Goal: Ask a question

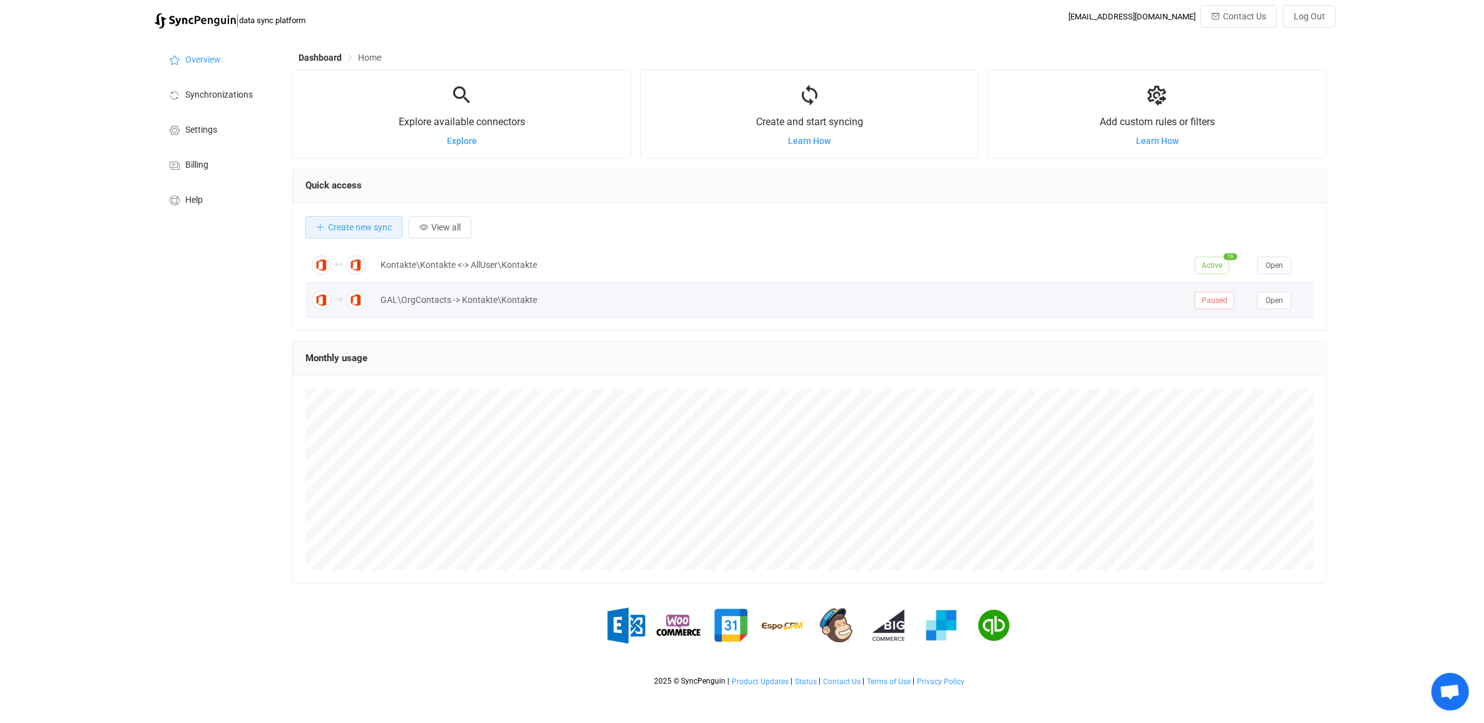
scroll to position [243, 1034]
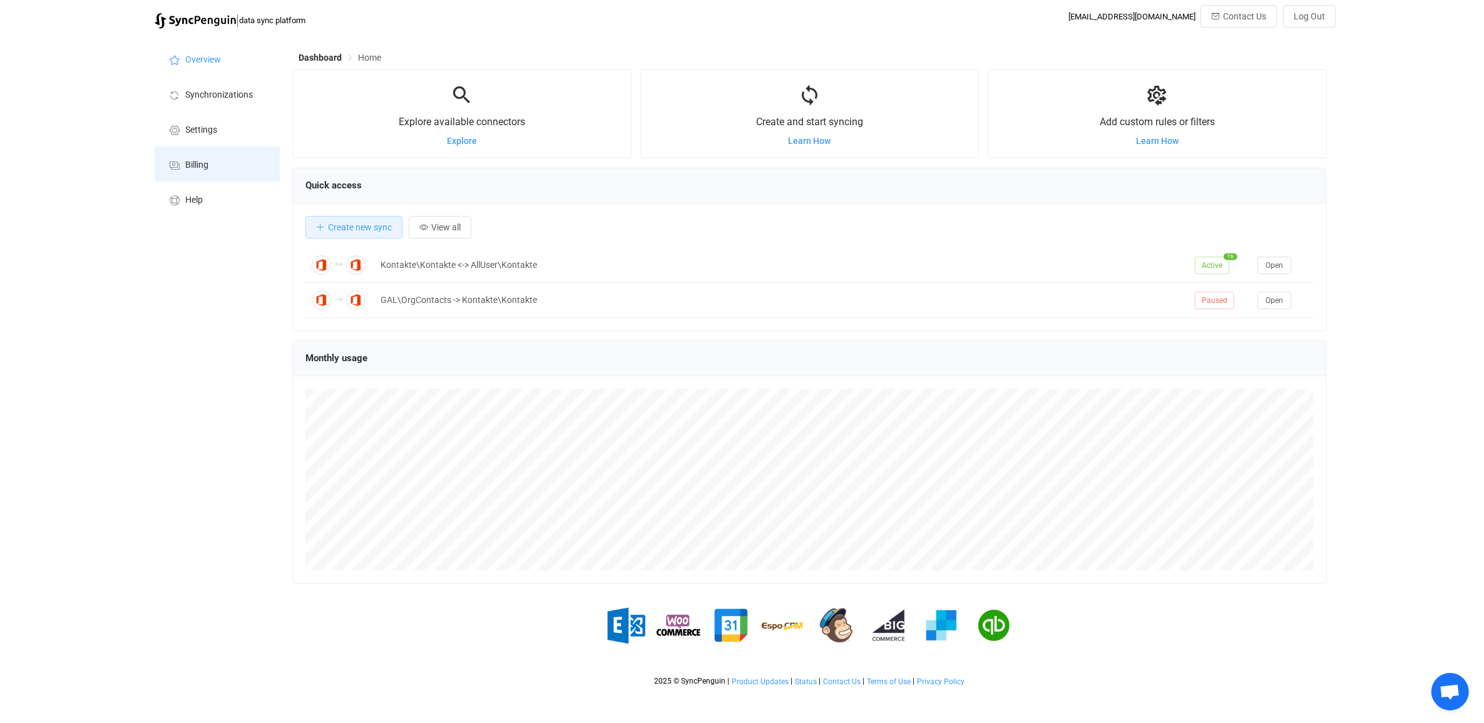
click at [210, 164] on li "Billing" at bounding box center [217, 163] width 125 height 35
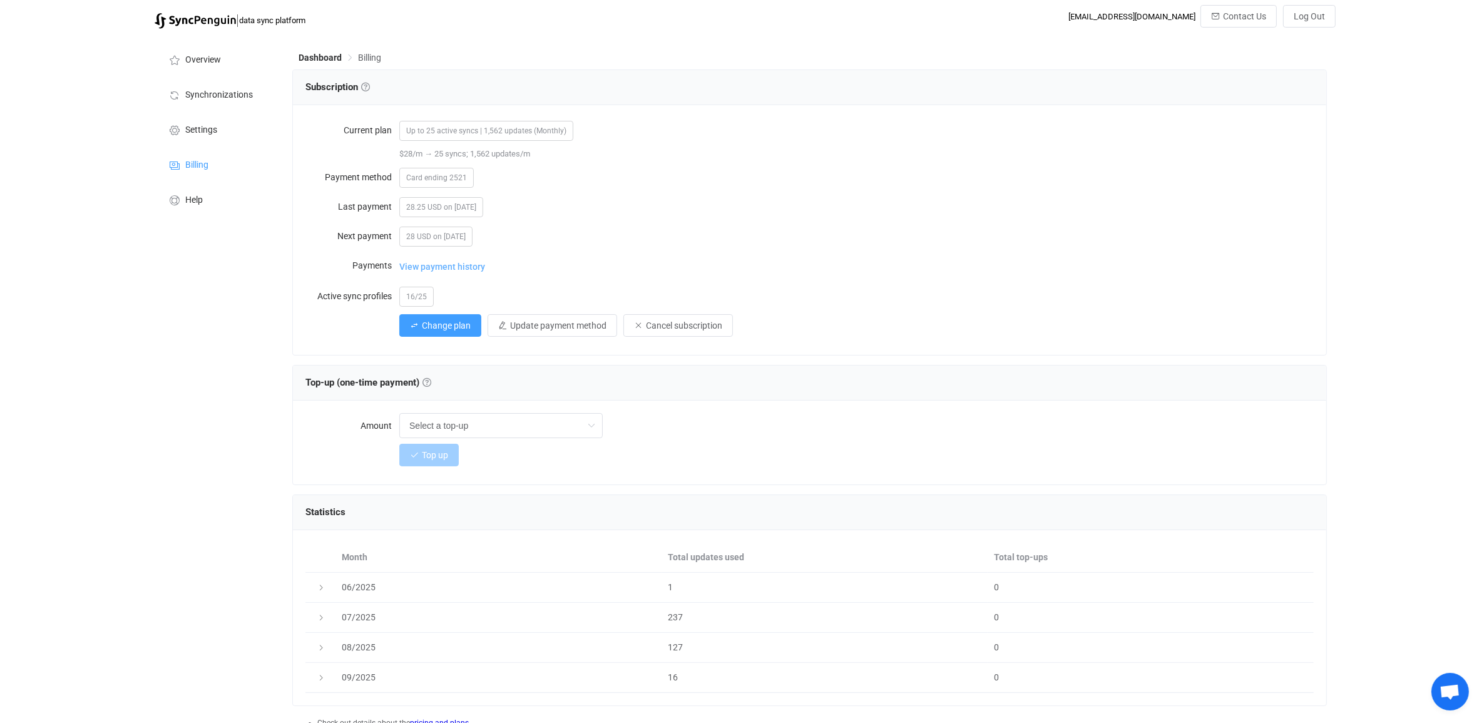
click at [447, 268] on span "View payment history" at bounding box center [442, 266] width 86 height 25
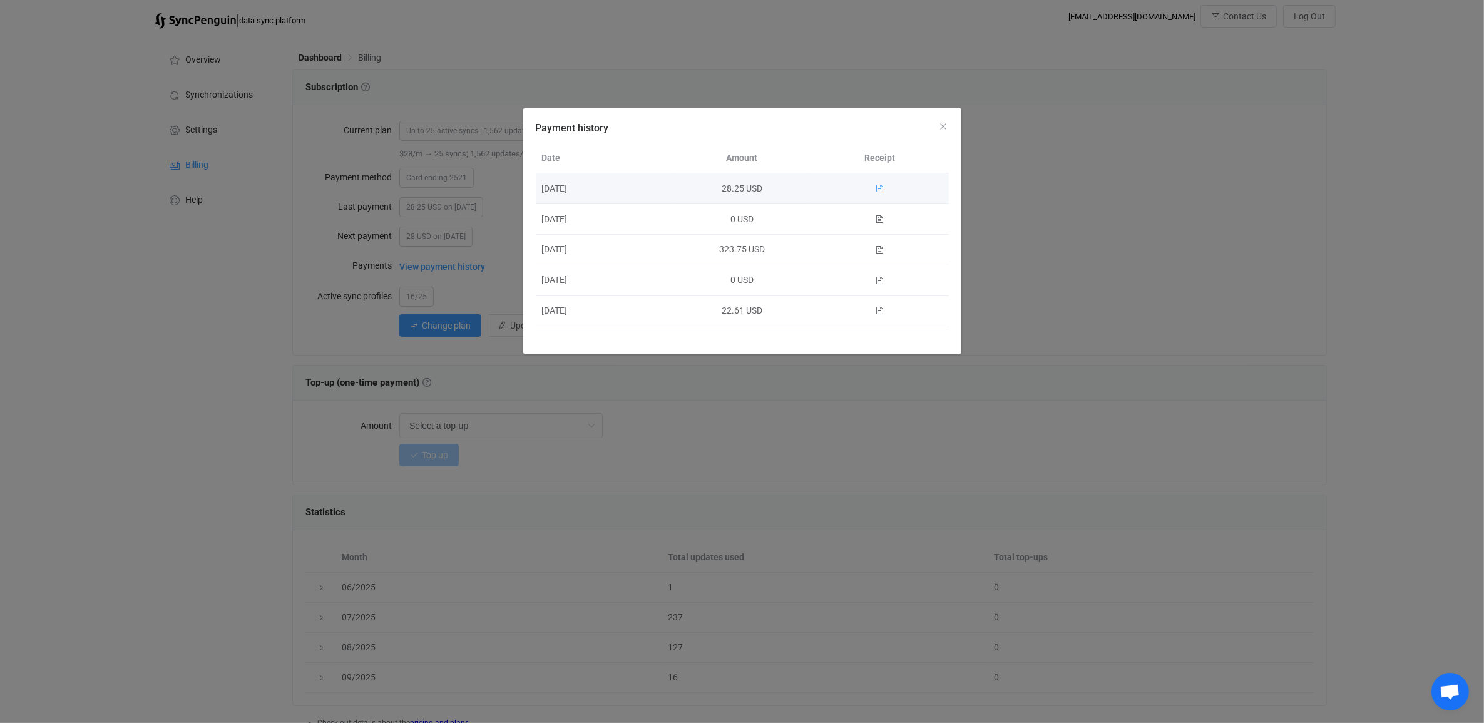
click at [881, 188] on icon "Payment history" at bounding box center [880, 188] width 9 height 9
click at [1116, 388] on div "Payment history Date Amount Receipt [DATE] 28.25 USD [DATE] 0 USD [DATE] 323.75…" at bounding box center [742, 361] width 1484 height 723
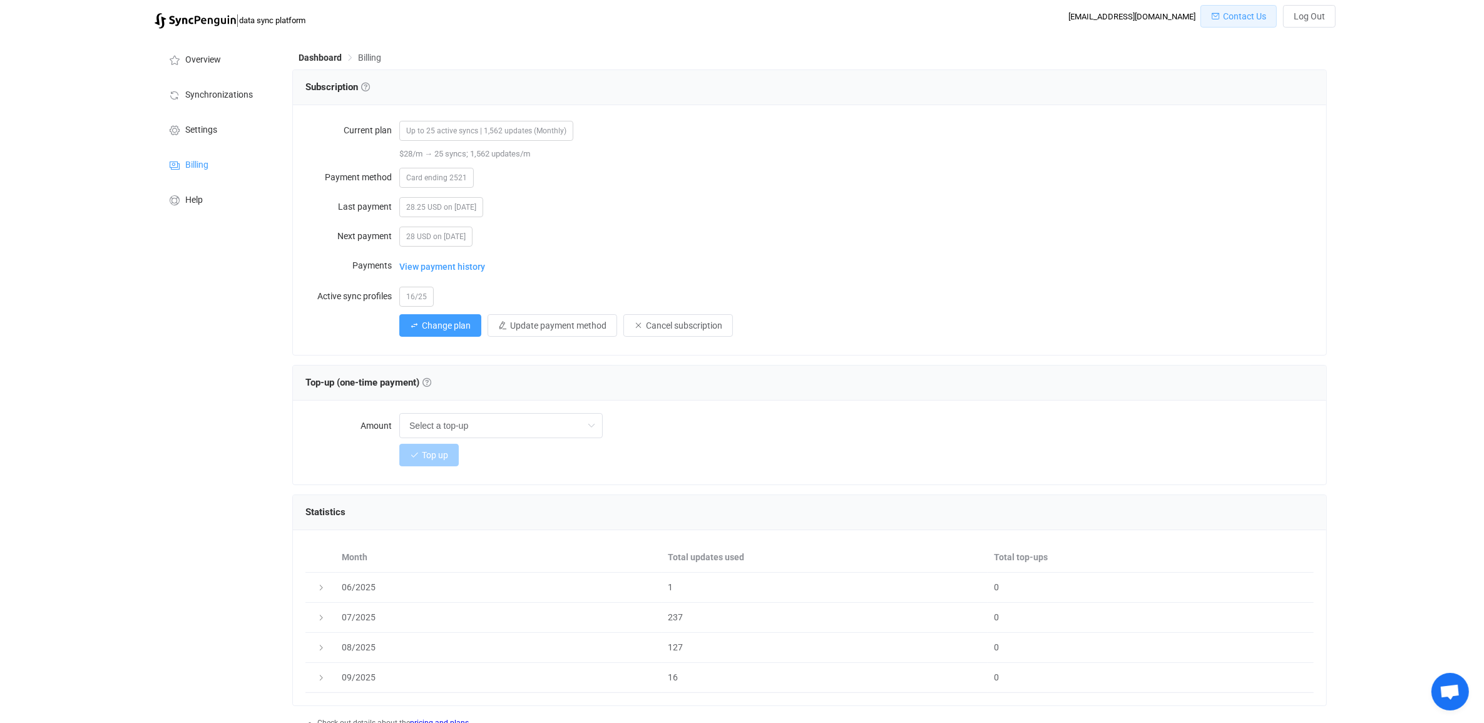
click at [1230, 25] on button "Contact Us" at bounding box center [1238, 16] width 76 height 23
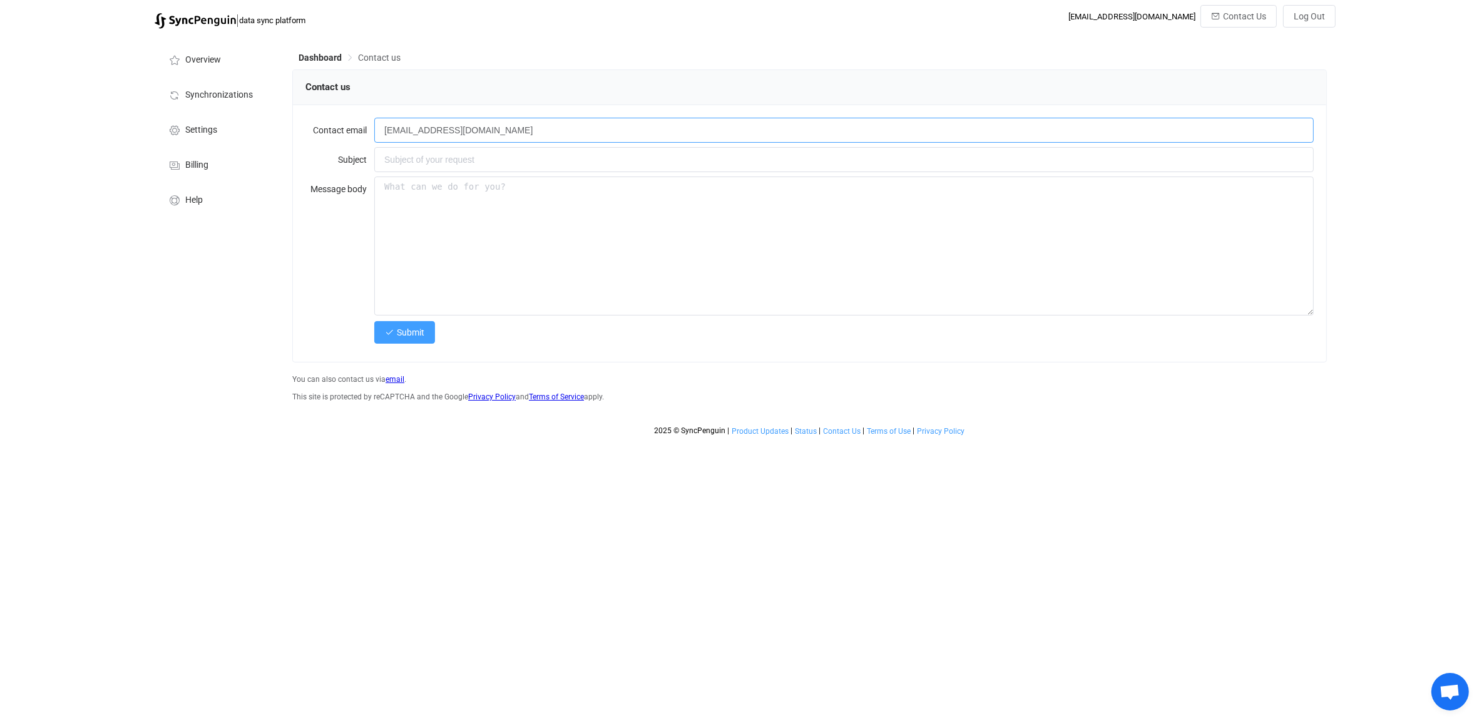
click at [529, 130] on input "[EMAIL_ADDRESS][DOMAIN_NAME]" at bounding box center [843, 130] width 939 height 25
click at [486, 154] on input "text" at bounding box center [843, 159] width 939 height 25
click at [432, 212] on textarea at bounding box center [843, 245] width 939 height 139
paste textarea "Hello everyone, We haven't received an automatic invoice email. Why might that …"
type textarea "Hello everyone, We haven't received an automatic invoice email. Why might that …"
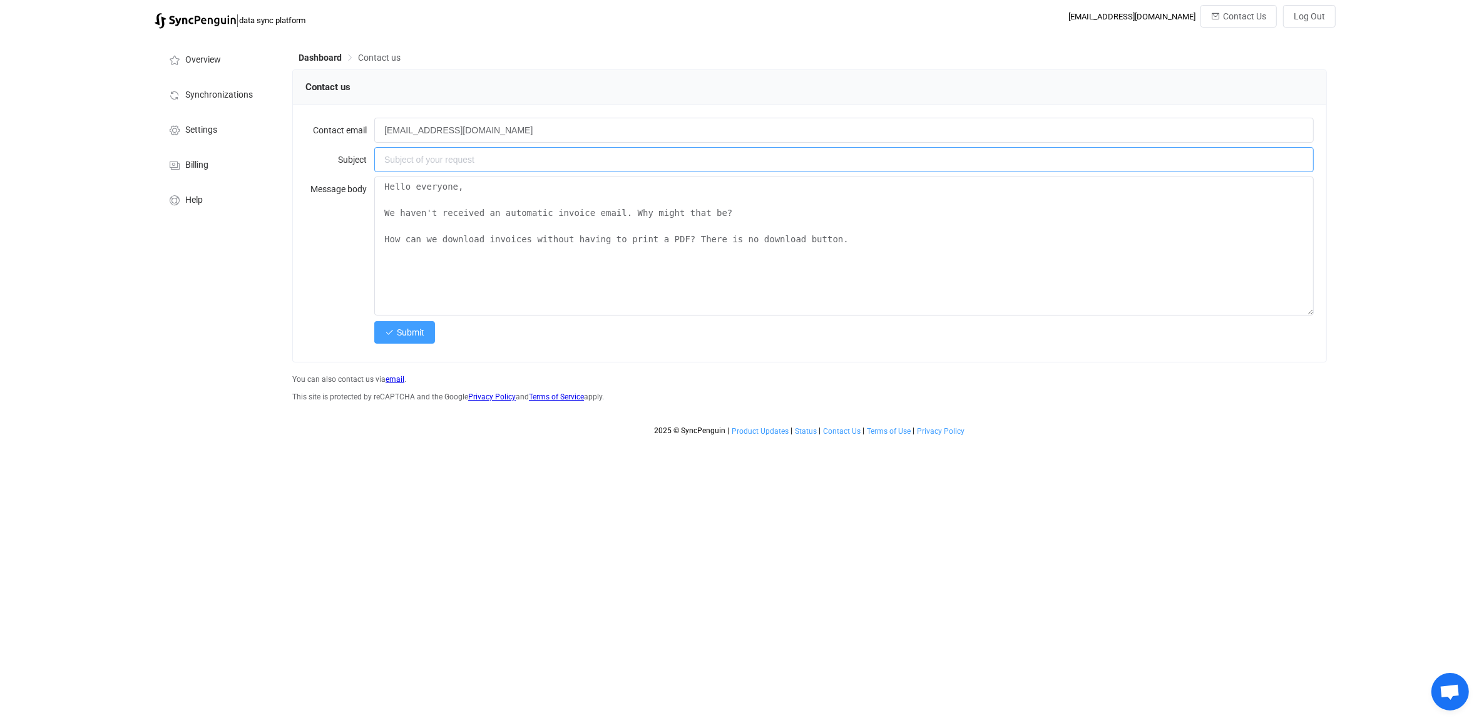
click at [439, 161] on input "text" at bounding box center [843, 159] width 939 height 25
type input "no automatic invoice email"
click at [823, 245] on textarea "Hello everyone, We haven't received an automatic invoice email. Why might that …" at bounding box center [843, 245] width 939 height 139
click at [387, 275] on textarea "Hello everyone, We haven't received an automatic invoice email. Why might that …" at bounding box center [843, 245] width 939 height 139
type textarea "Hello everyone, We haven't received an automatic invoice email. Why might that …"
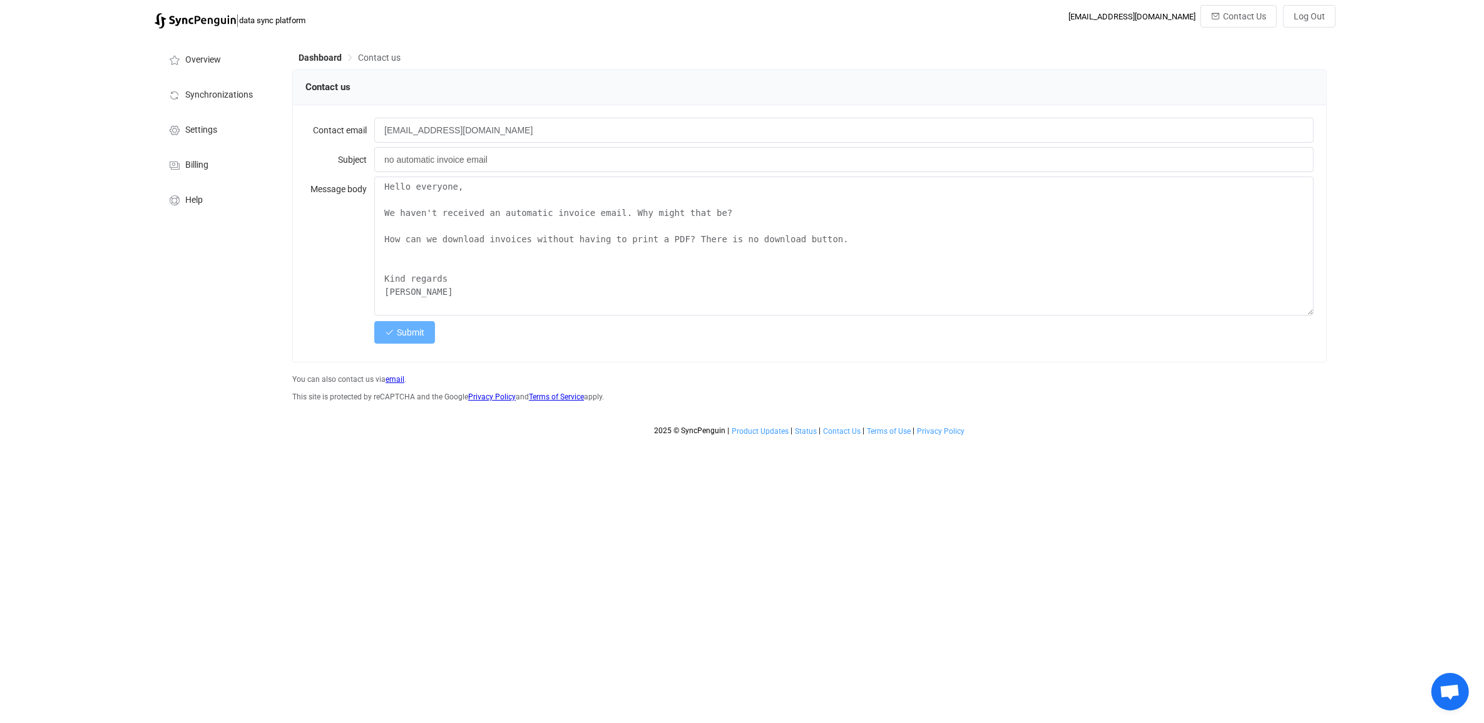
click at [404, 334] on span "Submit" at bounding box center [411, 332] width 28 height 10
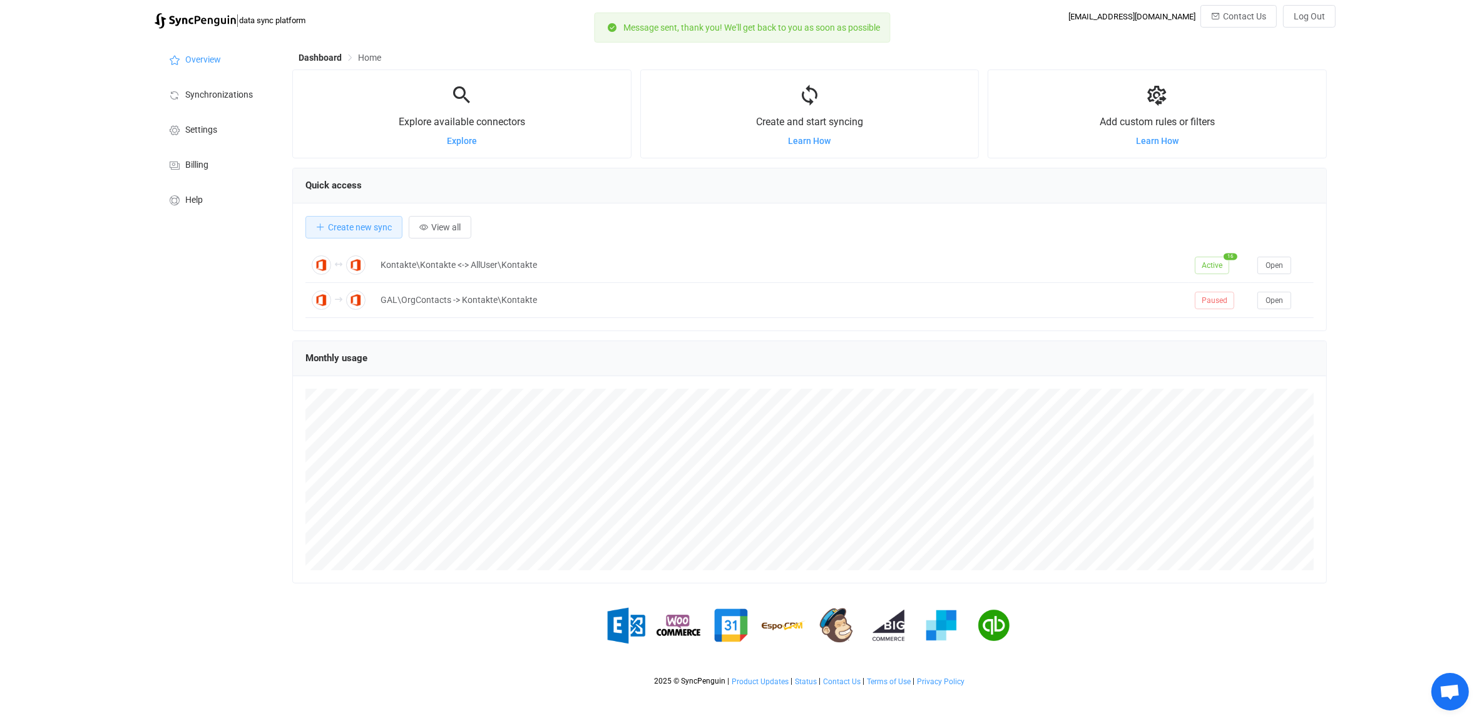
scroll to position [243, 1034]
click at [205, 165] on span "Billing" at bounding box center [196, 165] width 23 height 10
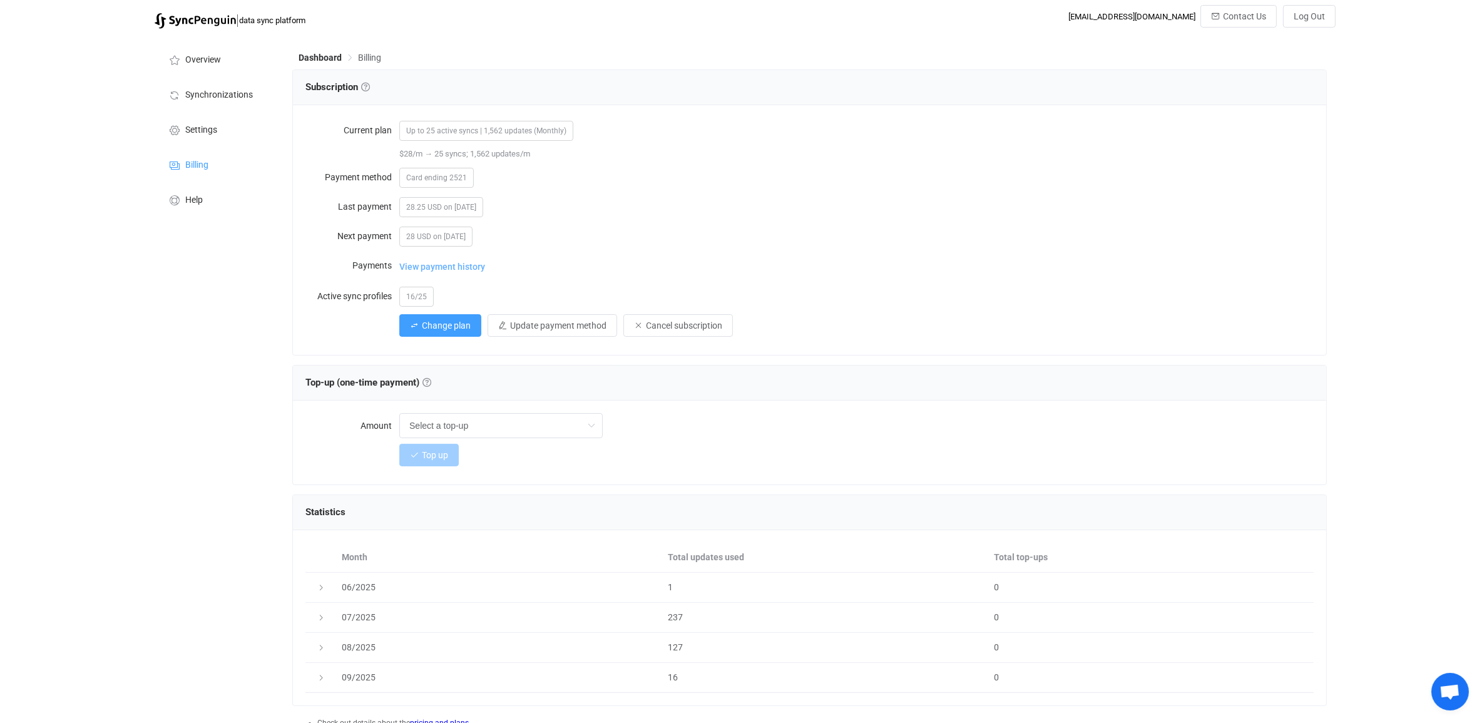
click at [462, 268] on span "View payment history" at bounding box center [442, 266] width 86 height 25
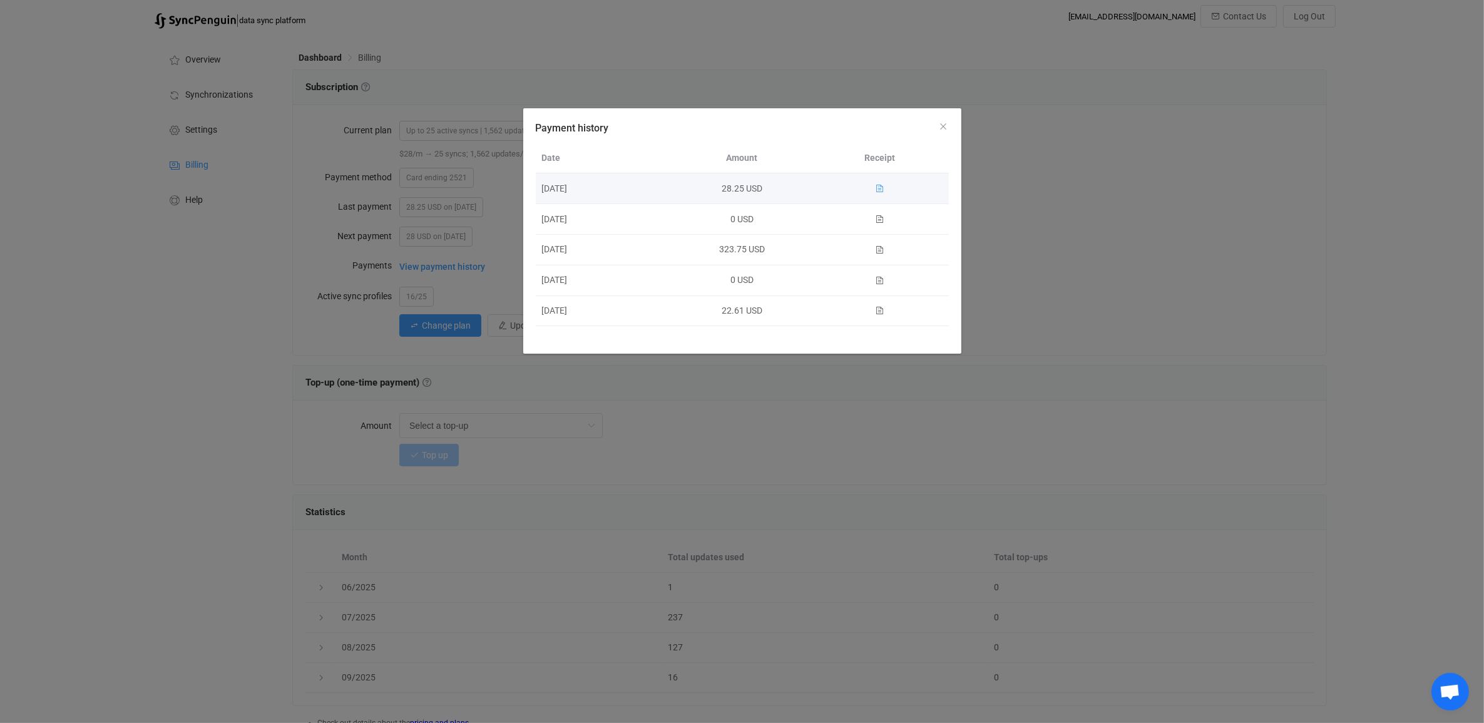
click at [880, 188] on icon "Payment history" at bounding box center [880, 188] width 9 height 9
